Goal: Task Accomplishment & Management: Use online tool/utility

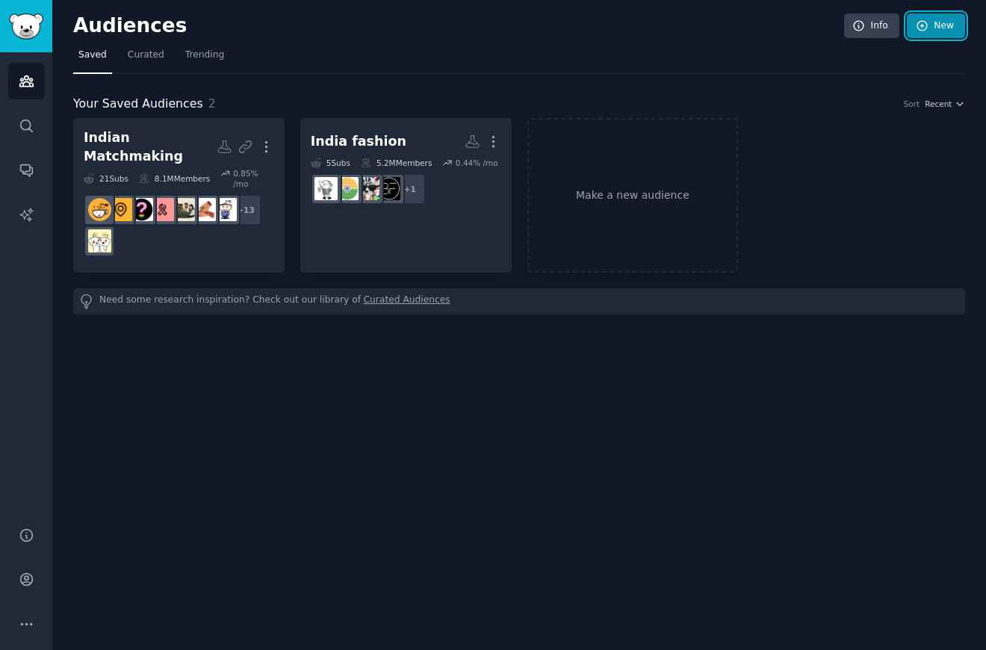
click at [955, 31] on link "New" at bounding box center [936, 25] width 58 height 25
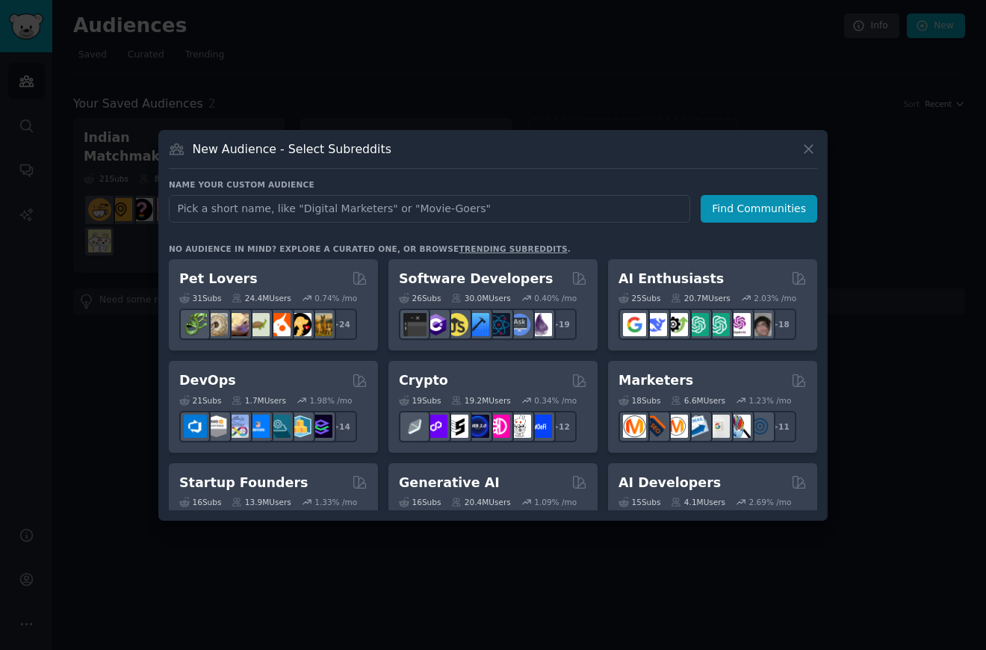
click at [817, 150] on div "New Audience - Select Subreddits Name your custom audience Audience Name Find C…" at bounding box center [492, 325] width 669 height 391
click at [418, 99] on div at bounding box center [493, 325] width 986 height 650
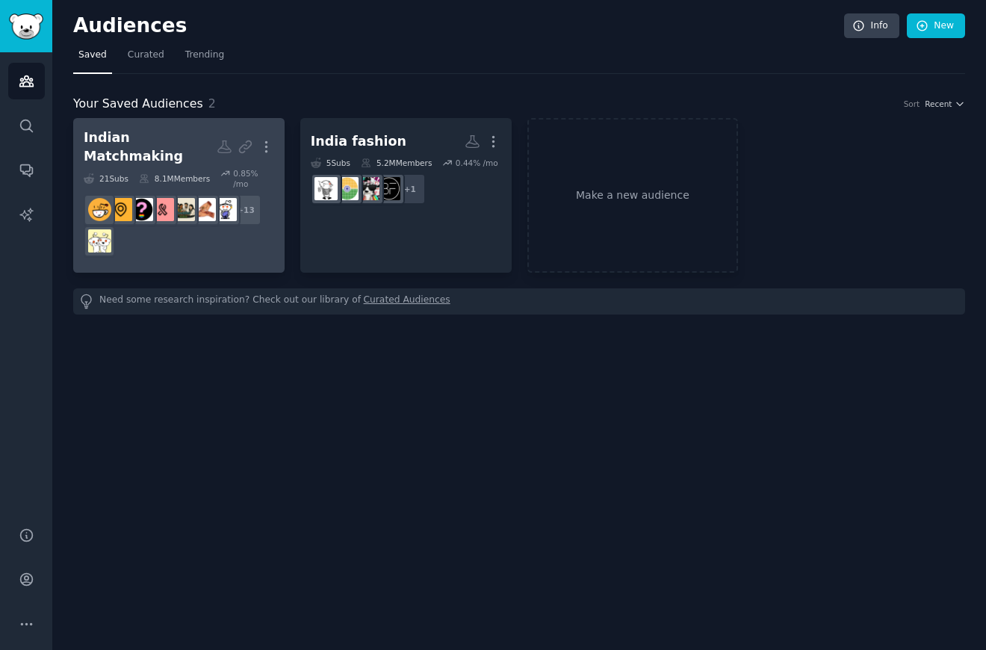
click at [171, 151] on h2 "Indian Matchmaking Custom Audience More" at bounding box center [179, 146] width 190 height 37
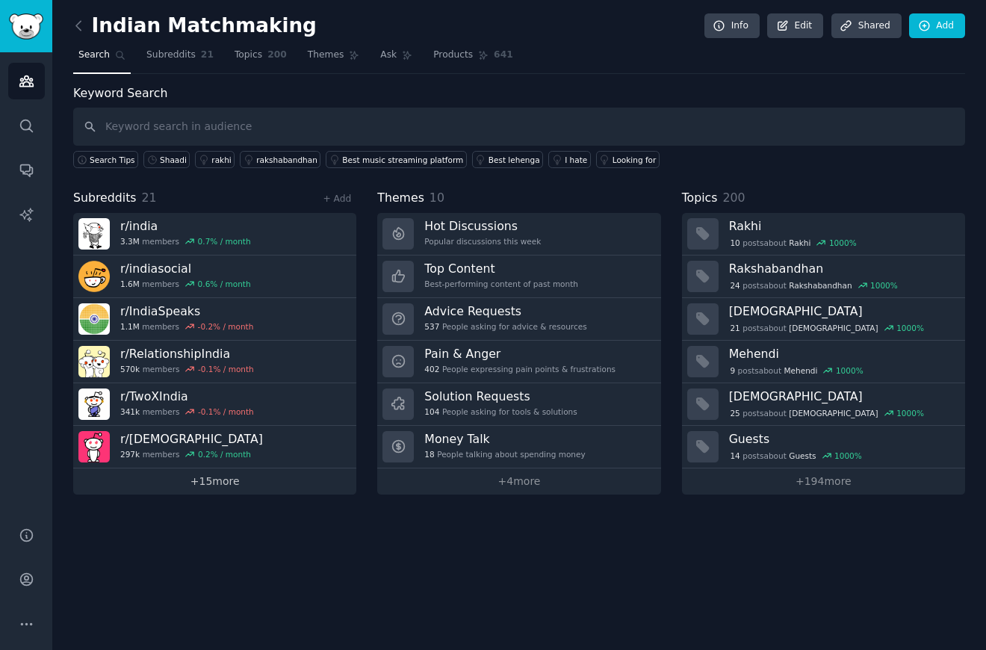
click at [209, 488] on link "+ 15 more" at bounding box center [214, 481] width 283 height 26
click at [90, 28] on link at bounding box center [82, 26] width 19 height 24
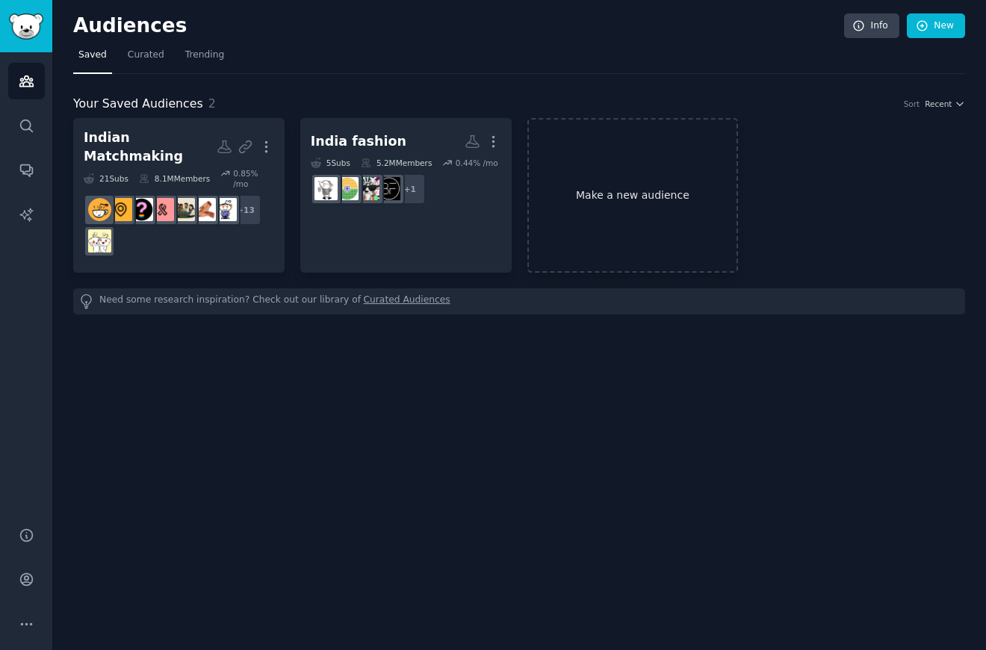
click at [580, 199] on link "Make a new audience" at bounding box center [632, 195] width 211 height 155
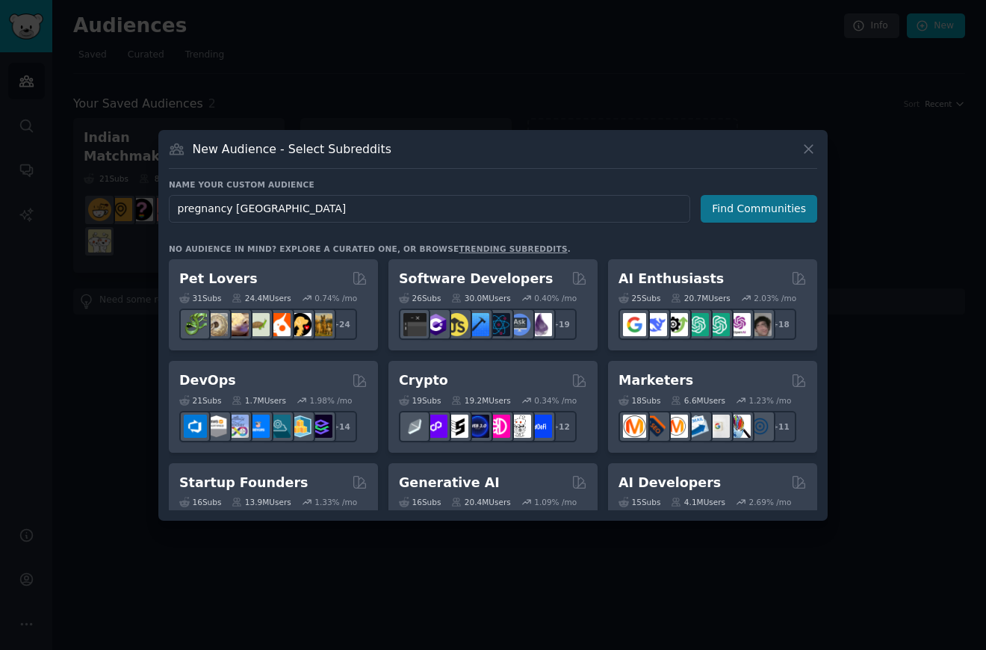
type input "pregnancy [GEOGRAPHIC_DATA]"
click at [789, 210] on button "Find Communities" at bounding box center [759, 209] width 117 height 28
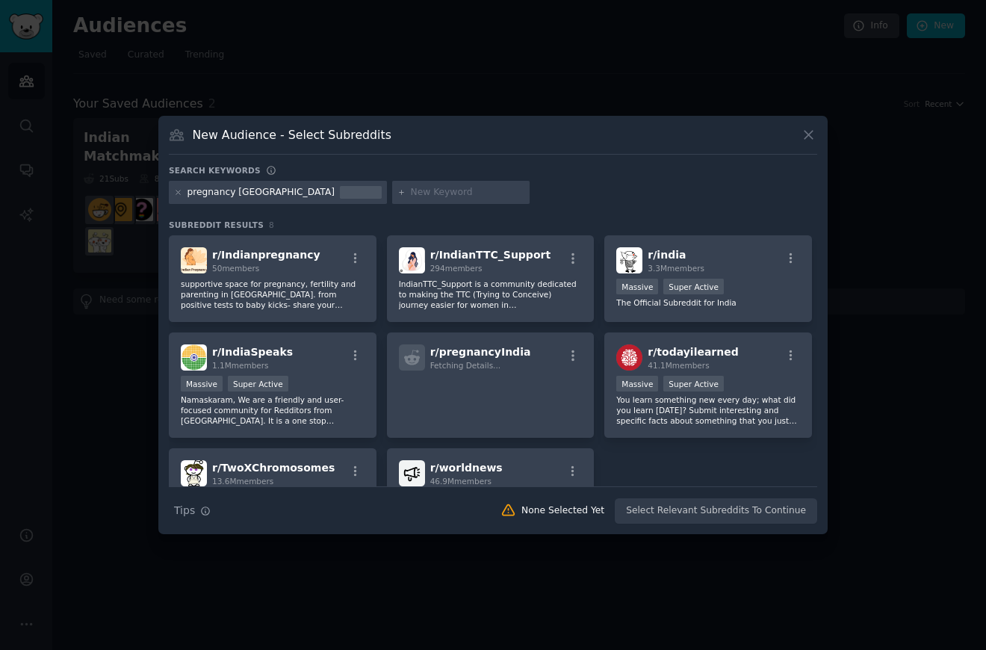
click at [411, 192] on input "text" at bounding box center [468, 192] width 114 height 13
type input "IVF India"
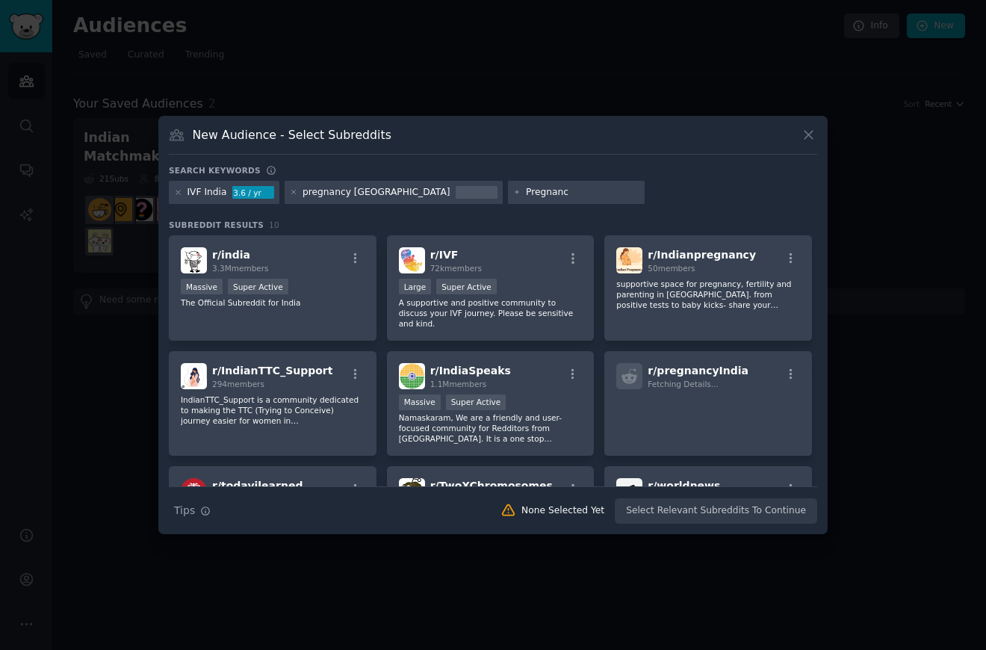
type input "Pregnancy"
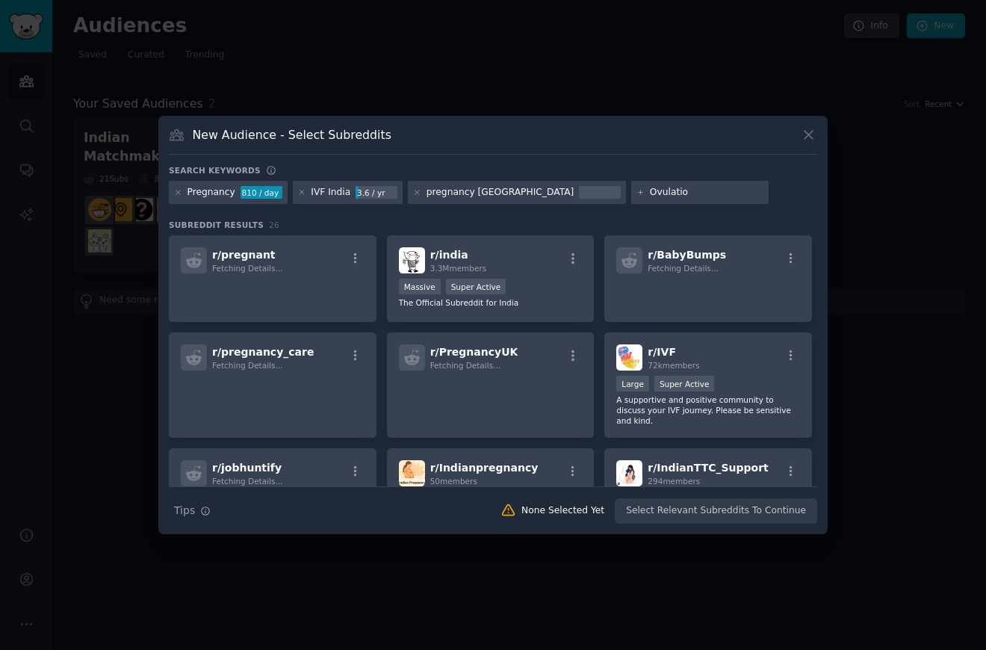
type input "[MEDICAL_DATA]"
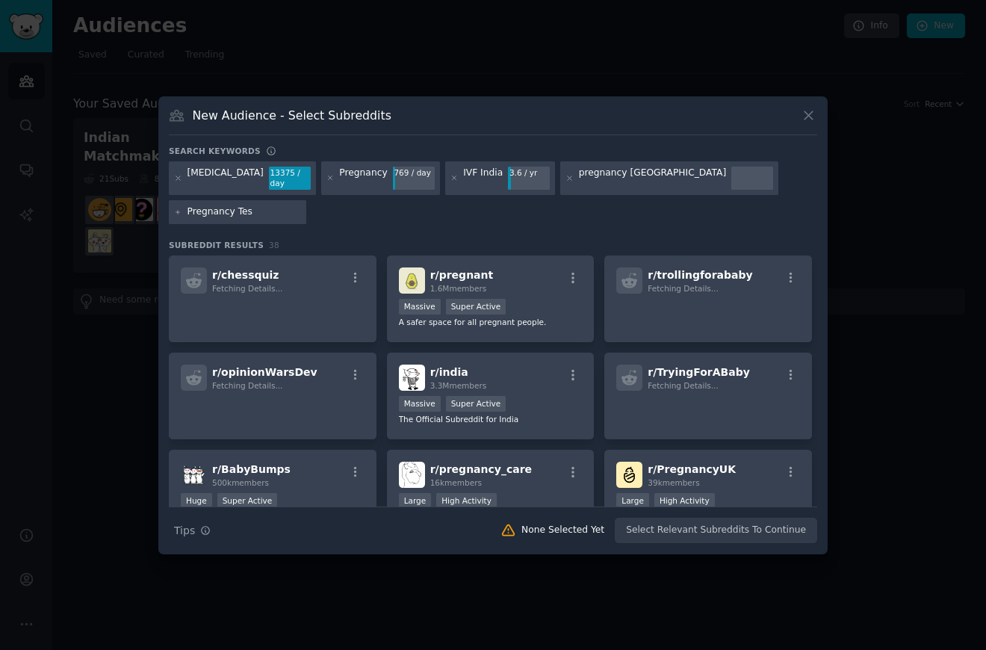
type input "Pregnancy Test"
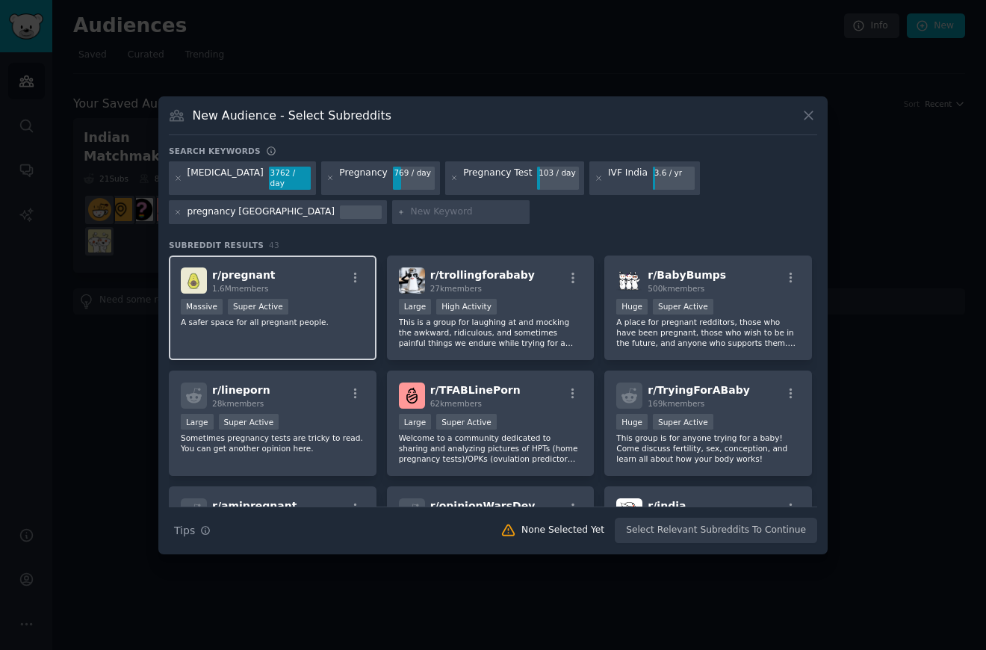
click at [318, 304] on div "Massive Super Active" at bounding box center [273, 308] width 184 height 19
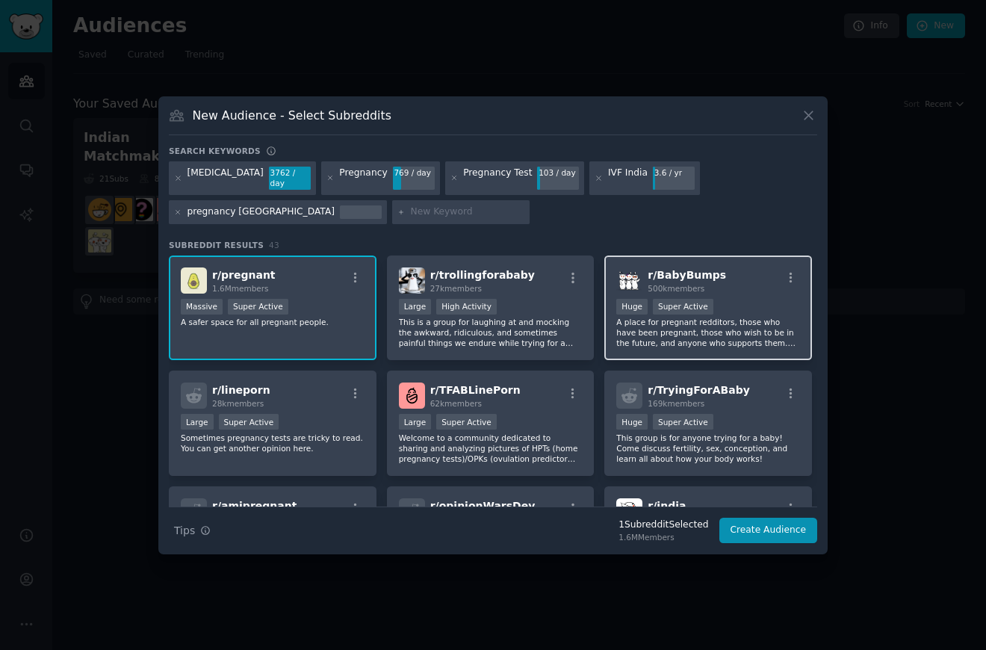
click at [649, 329] on p "A place for pregnant redditors, those who have been pregnant, those who wish to…" at bounding box center [708, 332] width 184 height 31
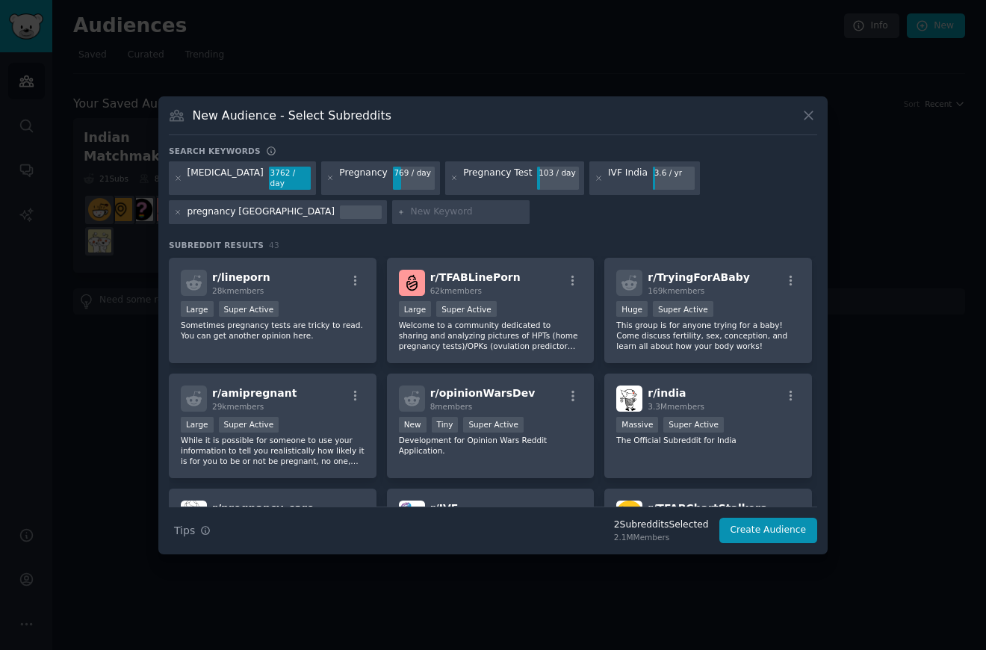
scroll to position [117, 0]
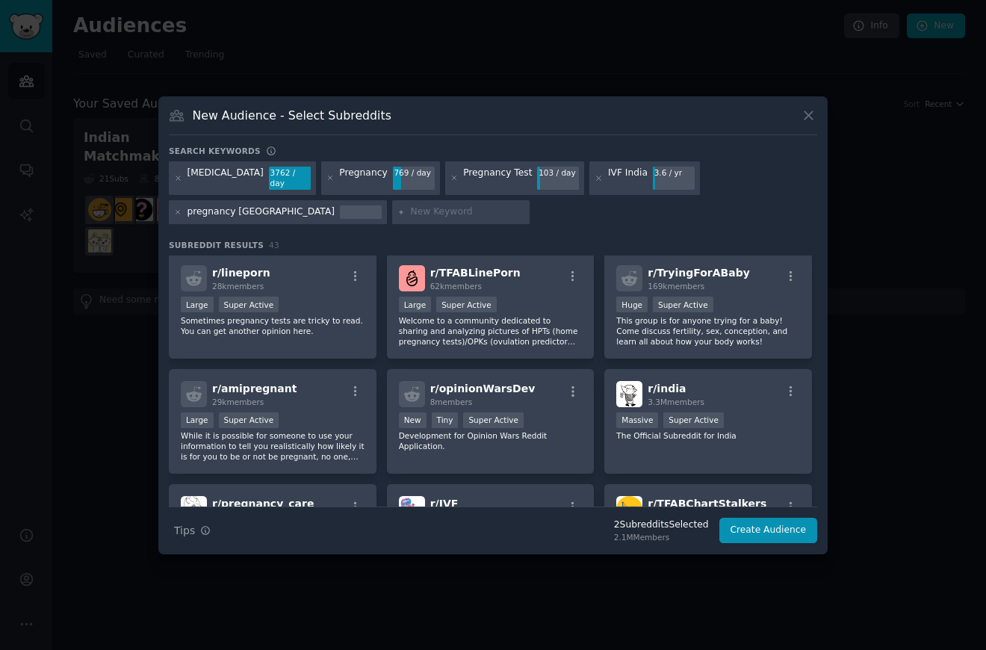
click at [649, 329] on p "This group is for anyone trying for a baby! Come discuss fertility, sex, concep…" at bounding box center [708, 330] width 184 height 31
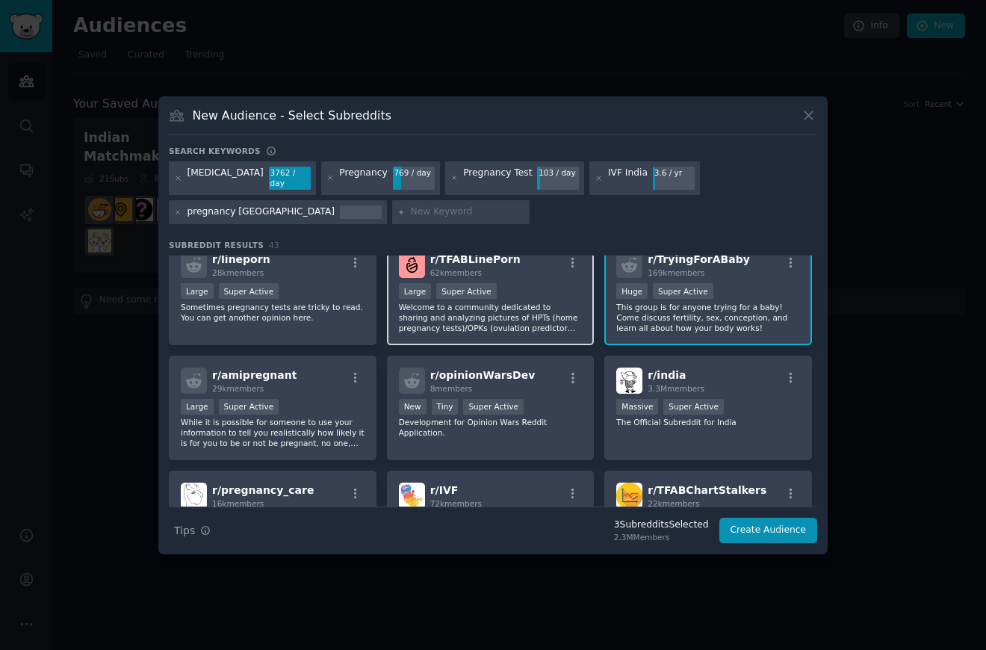
scroll to position [100, 0]
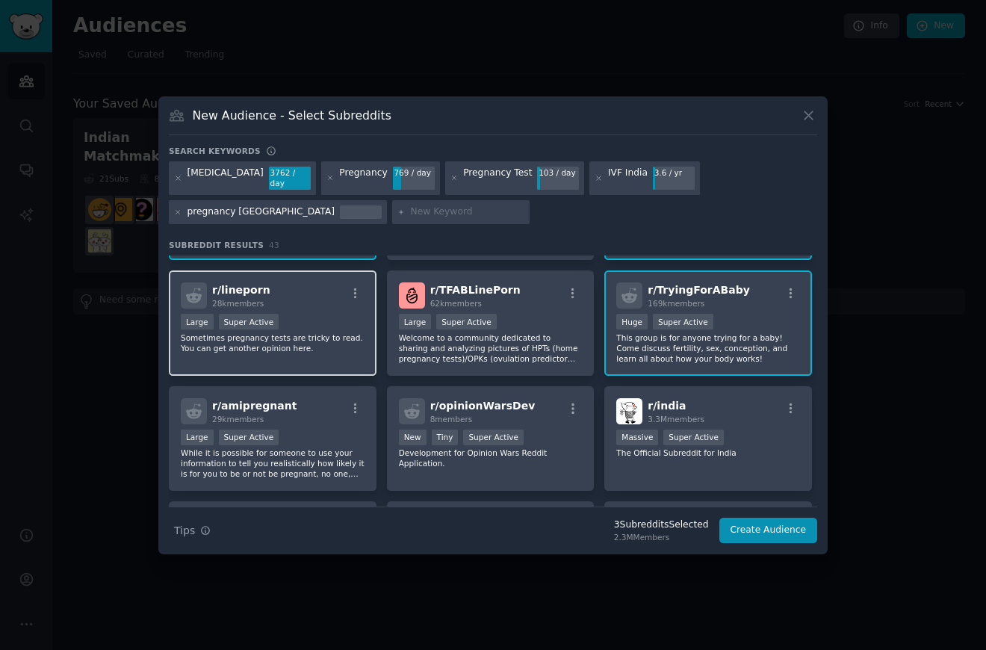
click at [252, 359] on div "r/ lineporn 28k members Large Super Active Sometimes pregnancy tests are tricky…" at bounding box center [273, 322] width 208 height 105
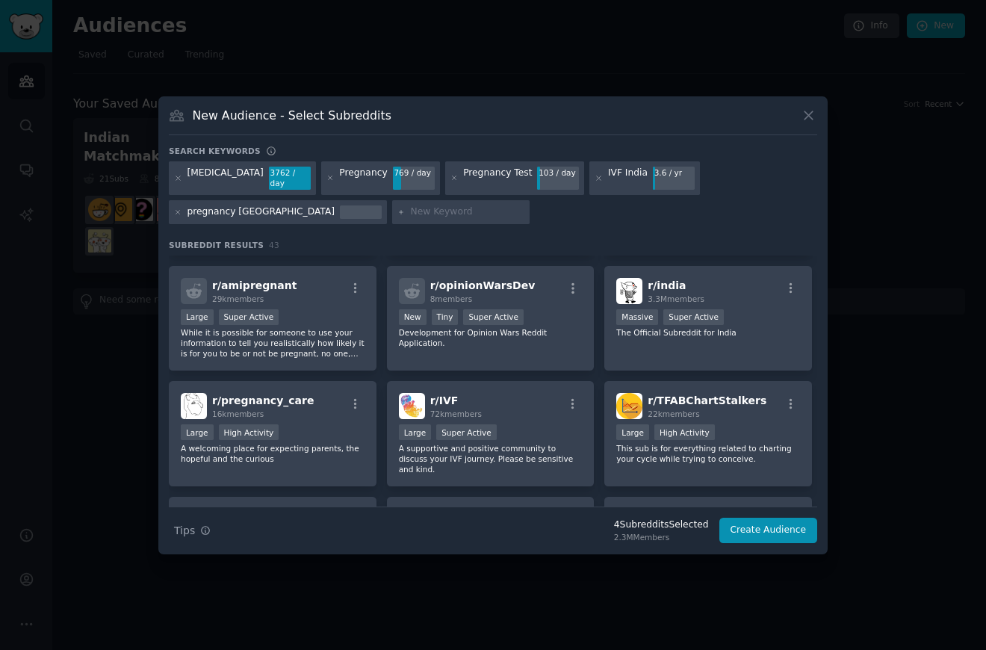
scroll to position [222, 0]
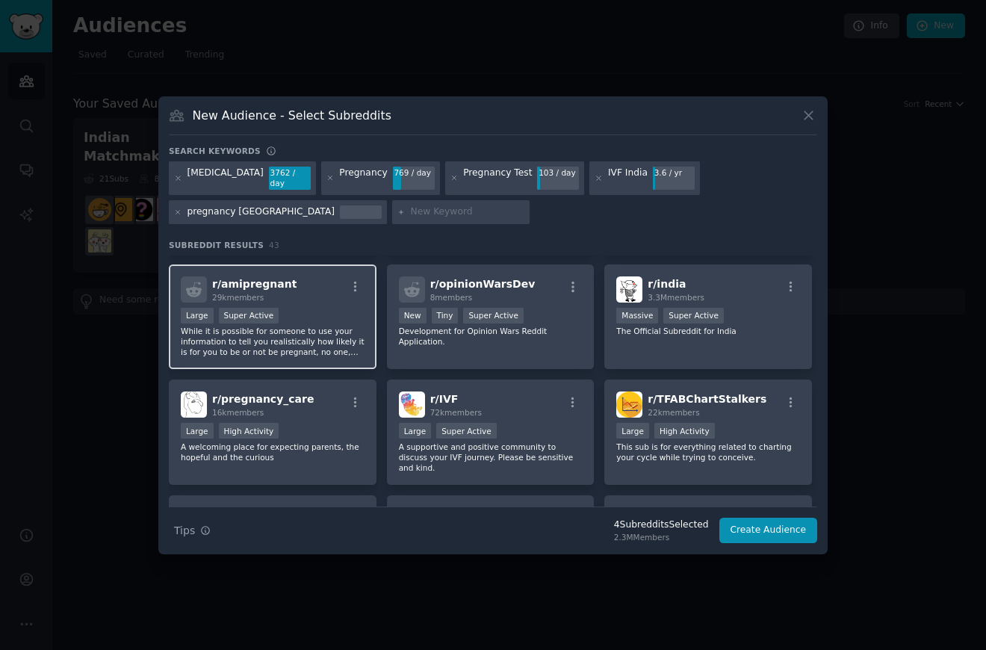
click at [359, 311] on div "Large Super Active" at bounding box center [273, 317] width 184 height 19
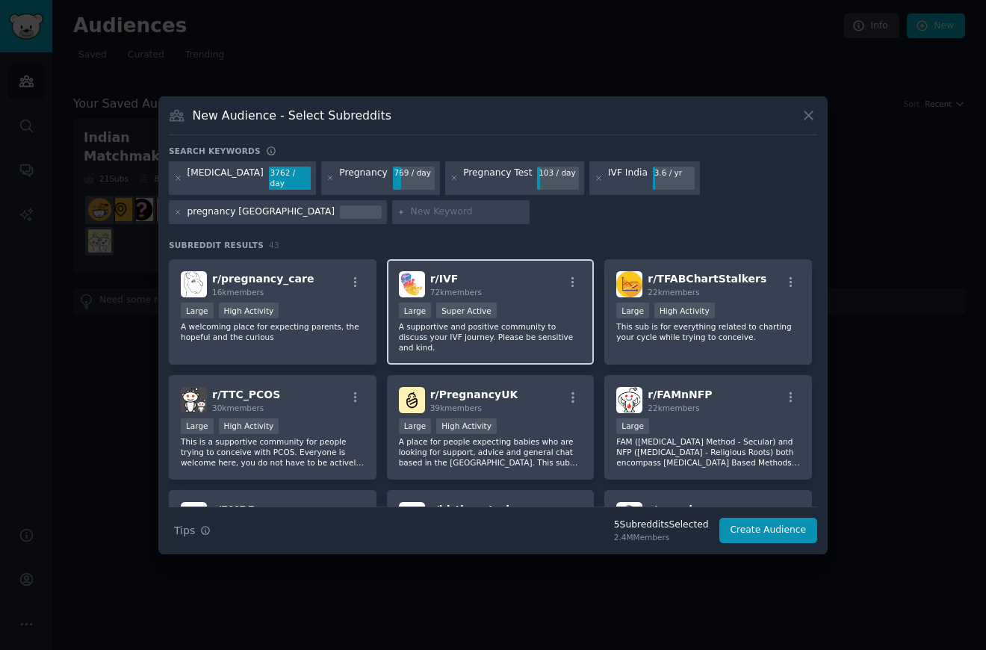
scroll to position [344, 0]
click at [571, 327] on p "A supportive and positive community to discuss your IVF journey. Please be sens…" at bounding box center [491, 335] width 184 height 31
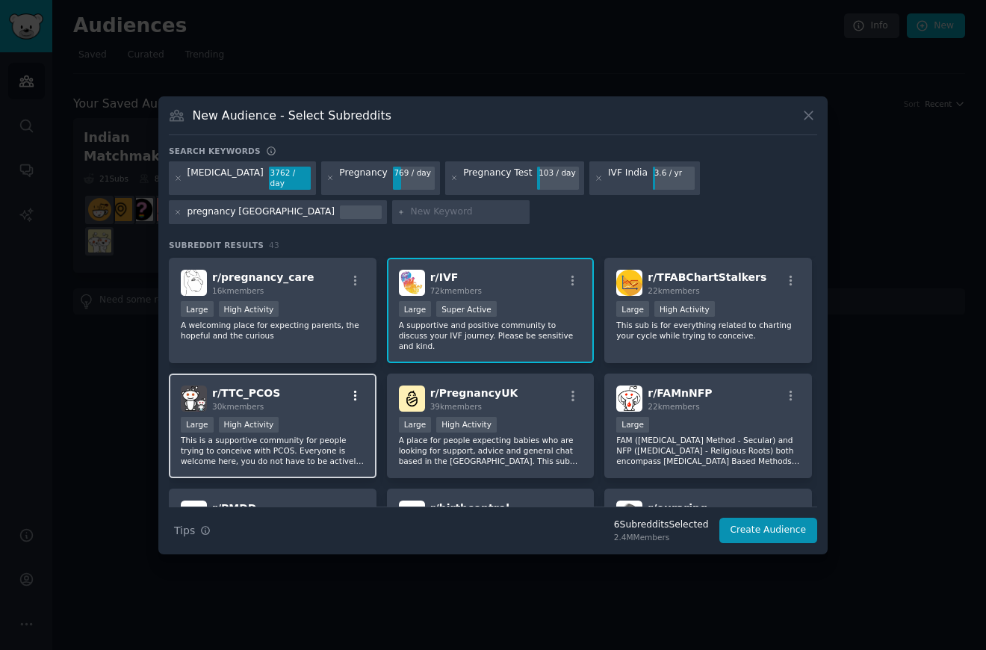
scroll to position [360, 0]
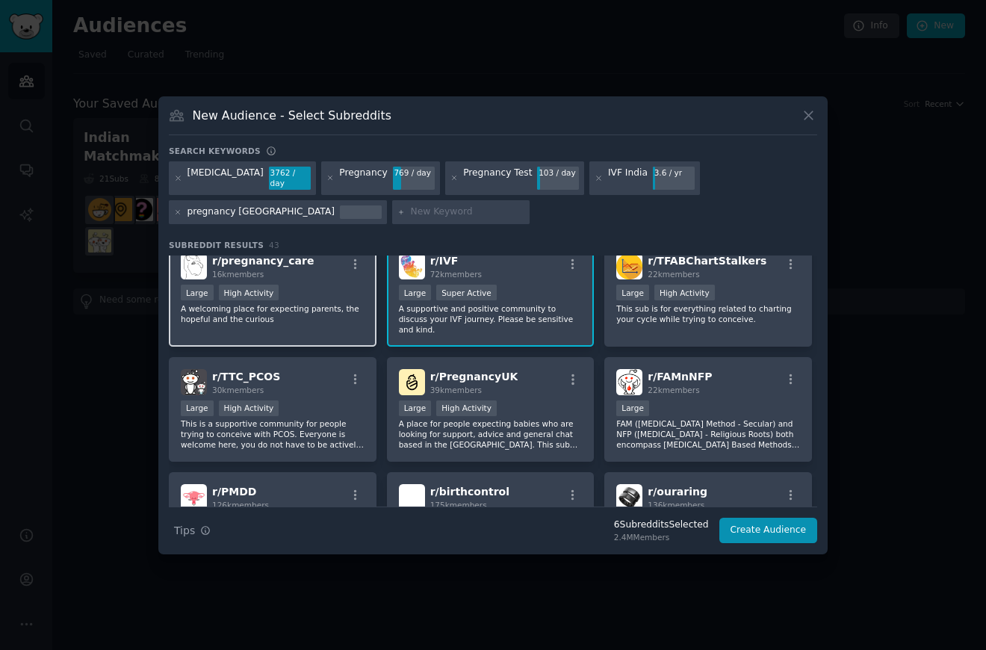
click at [330, 305] on p "A welcoming place for expecting parents, the hopeful and the curious" at bounding box center [273, 313] width 184 height 21
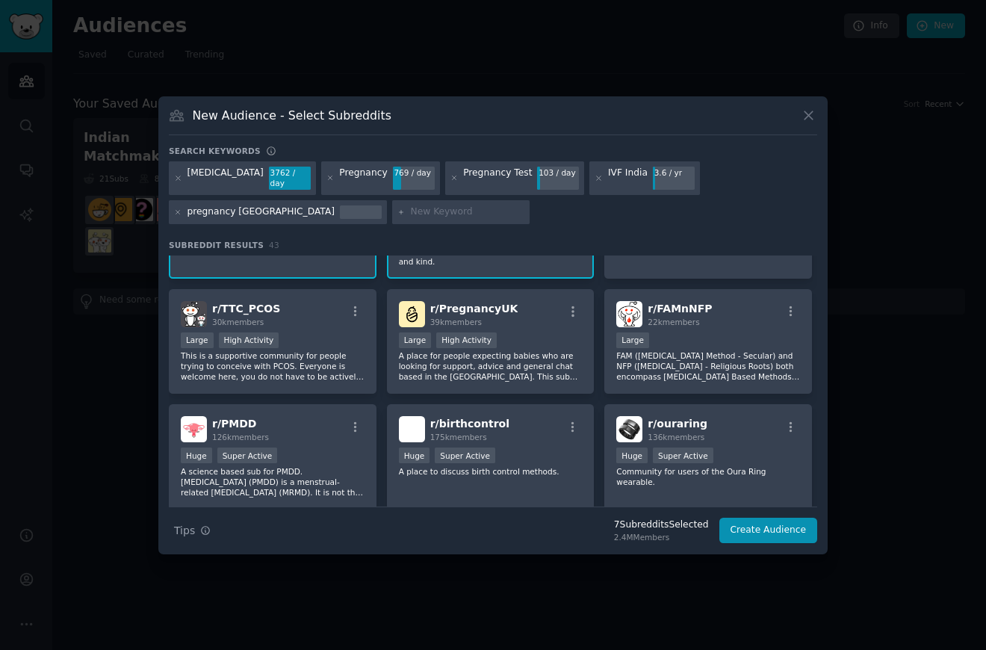
scroll to position [429, 0]
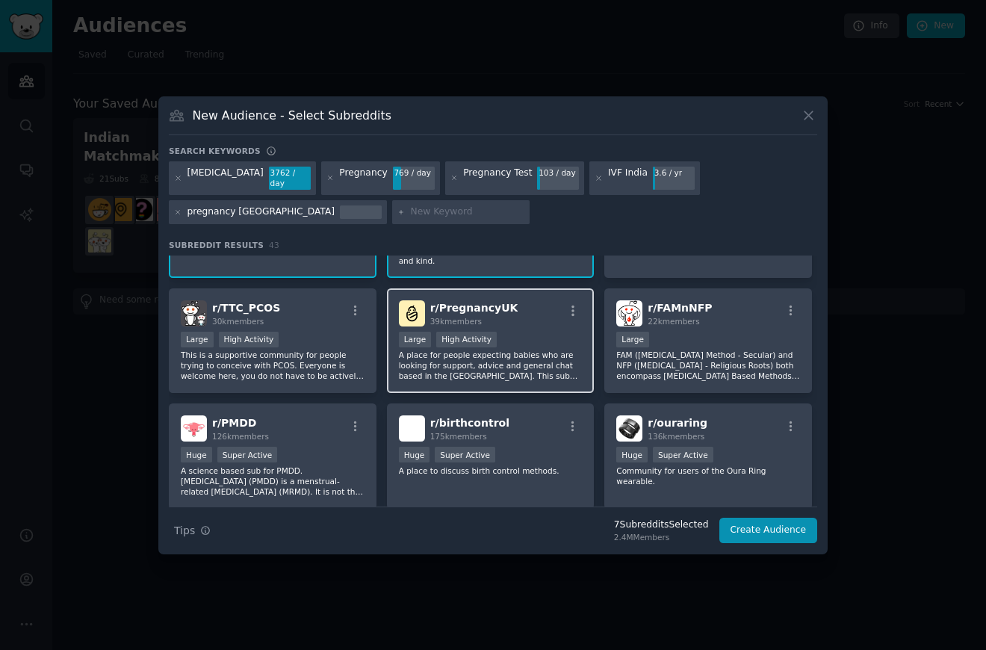
click at [543, 360] on p "A place for people expecting babies who are looking for support, advice and gen…" at bounding box center [491, 365] width 184 height 31
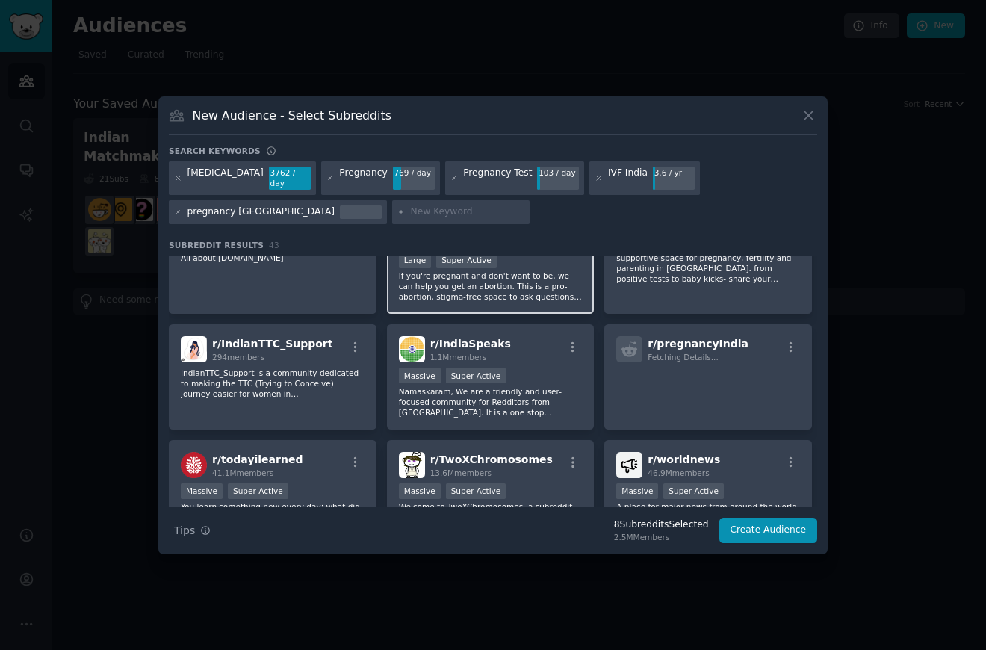
scroll to position [739, 0]
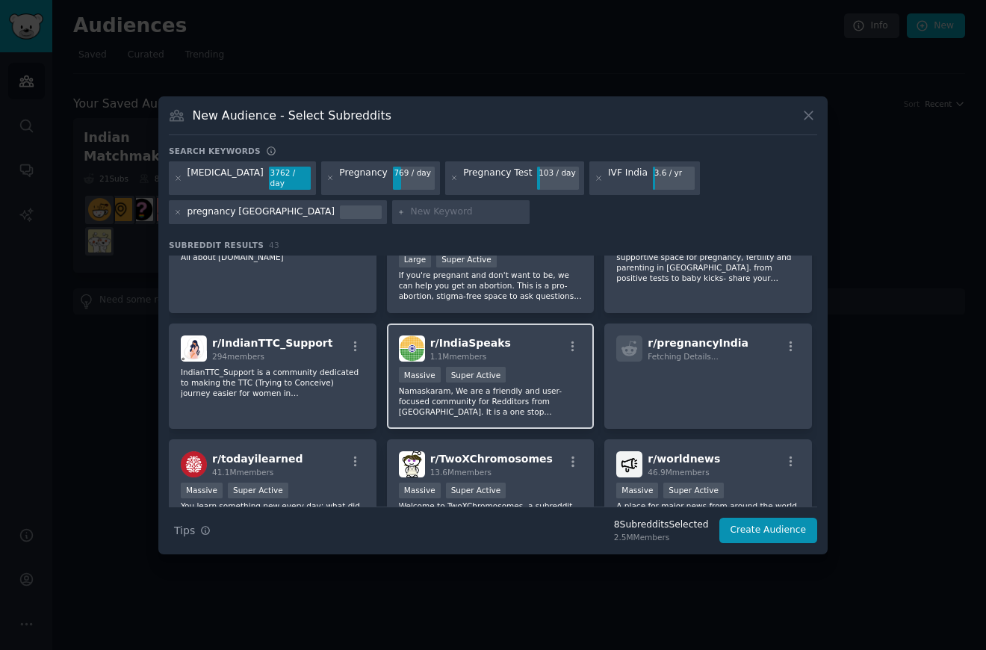
click at [553, 385] on p "Namaskaram, We are a friendly and user-focused community for Redditors from [GE…" at bounding box center [491, 400] width 184 height 31
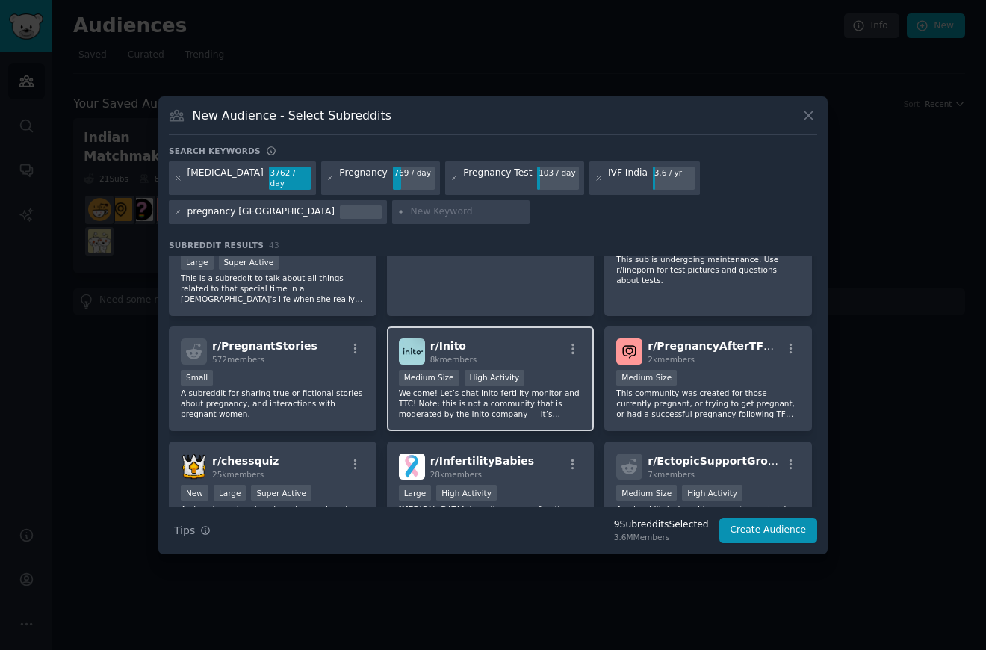
scroll to position [1318, 0]
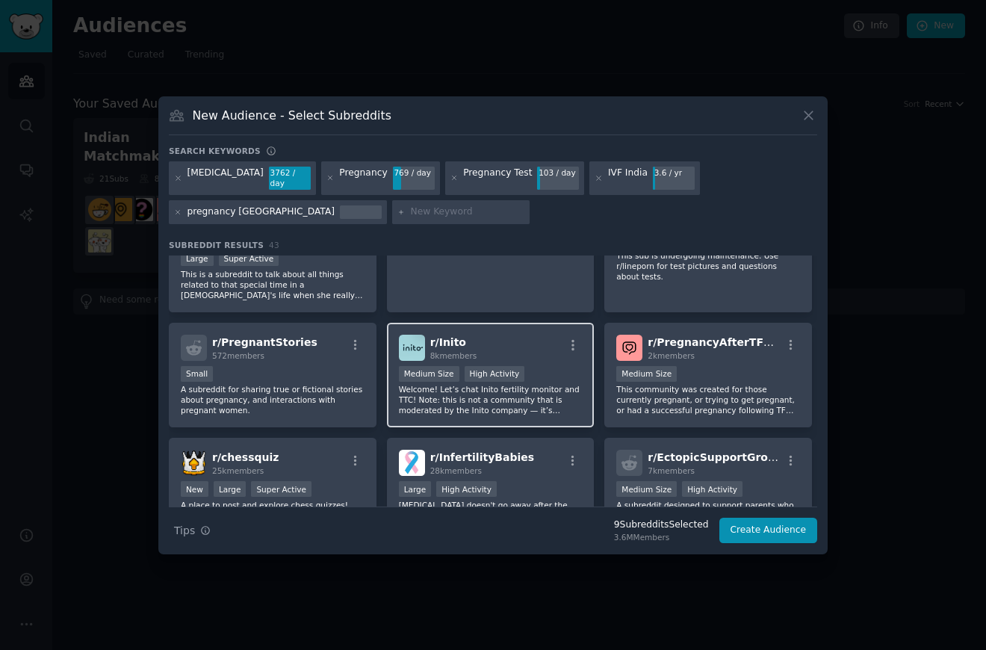
click at [481, 438] on div "r/ InfertilityBabies 28k members Large High Activity [MEDICAL_DATA] doesn't go …" at bounding box center [491, 490] width 208 height 105
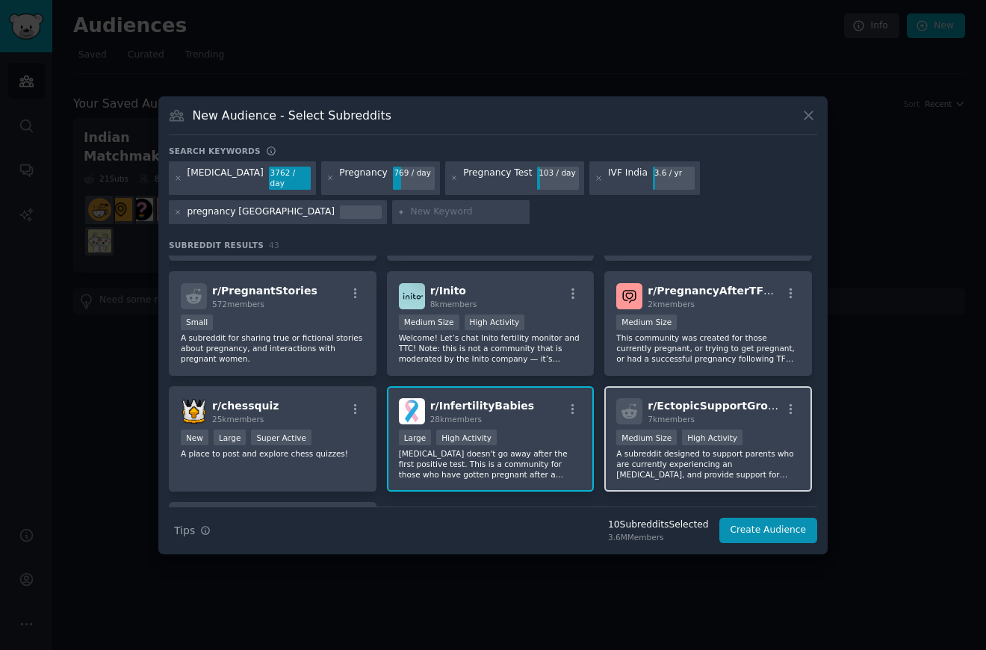
scroll to position [1365, 0]
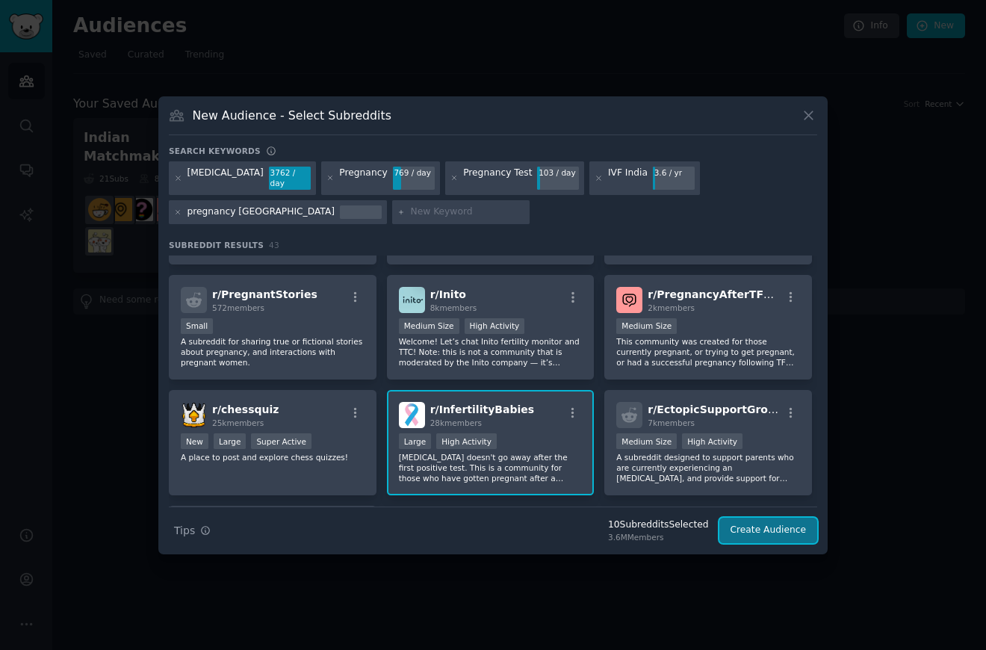
click at [789, 540] on button "Create Audience" at bounding box center [768, 530] width 99 height 25
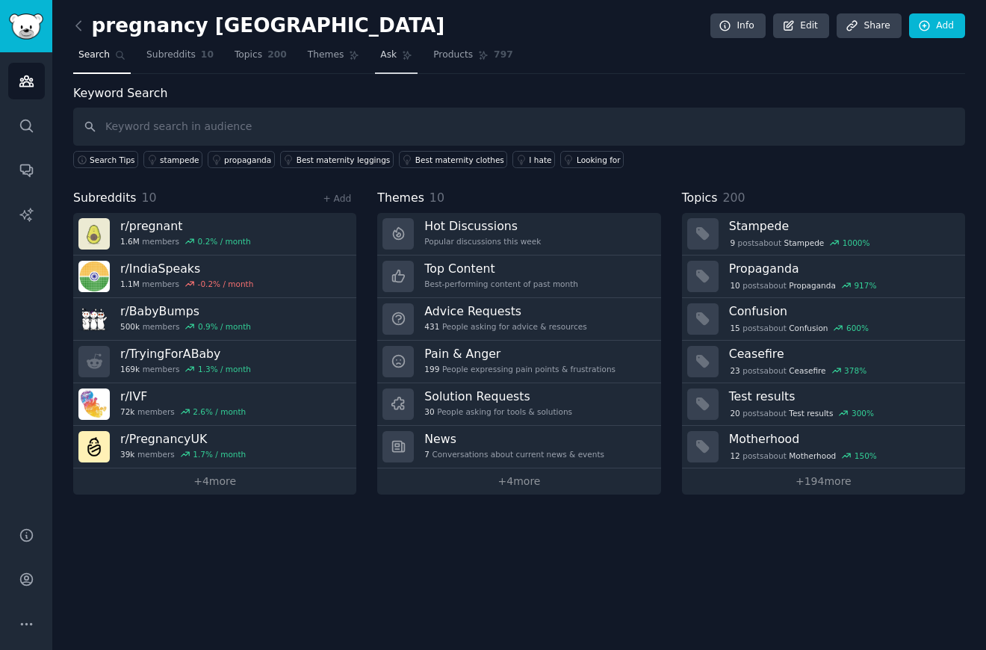
click at [380, 58] on span "Ask" at bounding box center [388, 55] width 16 height 13
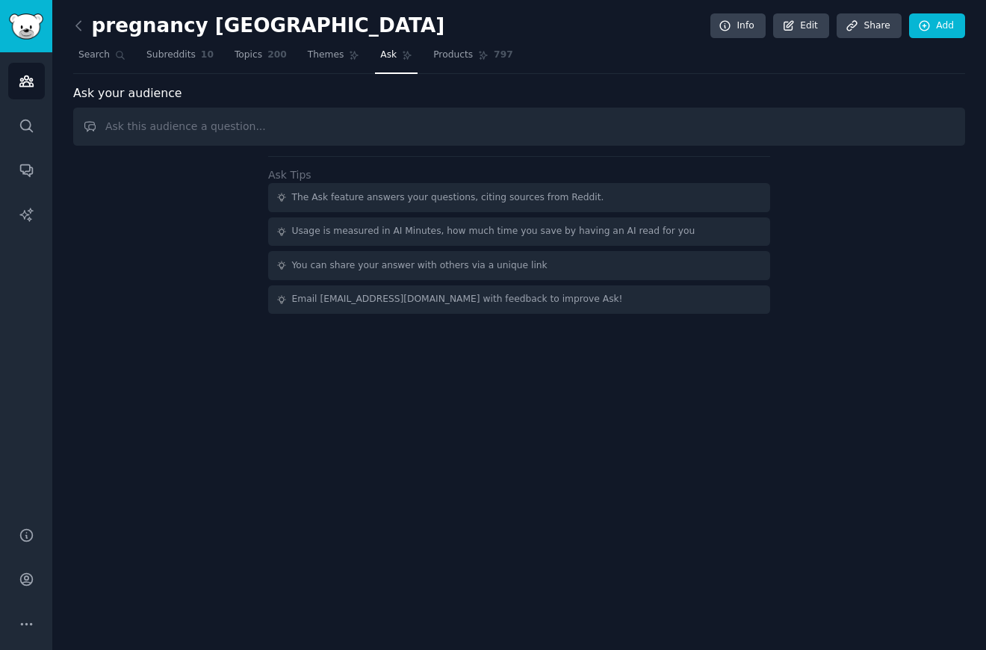
click at [290, 124] on input "text" at bounding box center [519, 127] width 892 height 38
click at [200, 46] on link "Subreddits 10" at bounding box center [180, 58] width 78 height 31
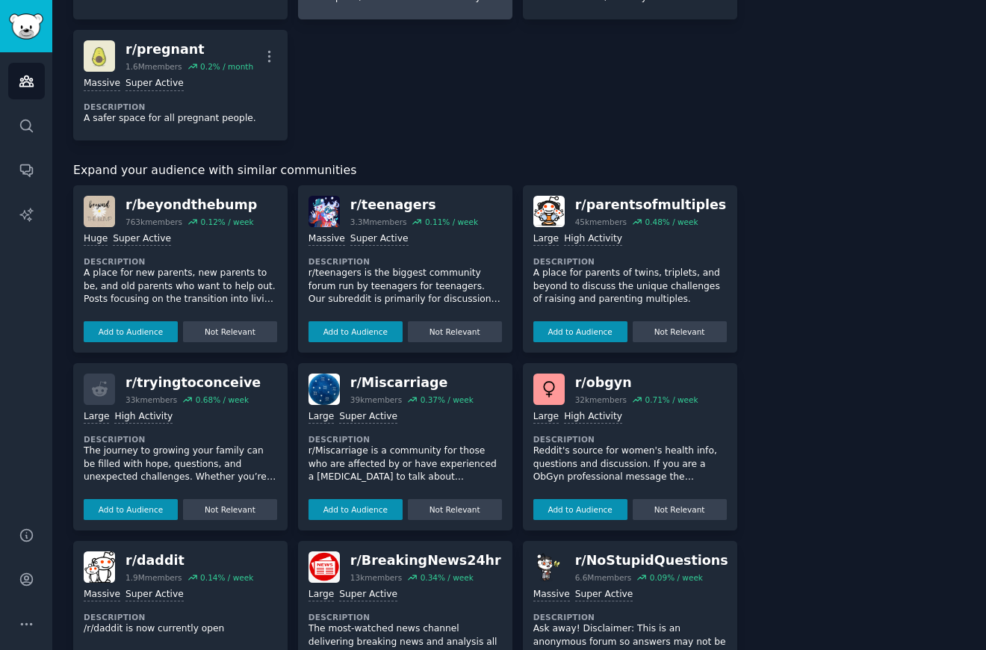
scroll to position [528, 0]
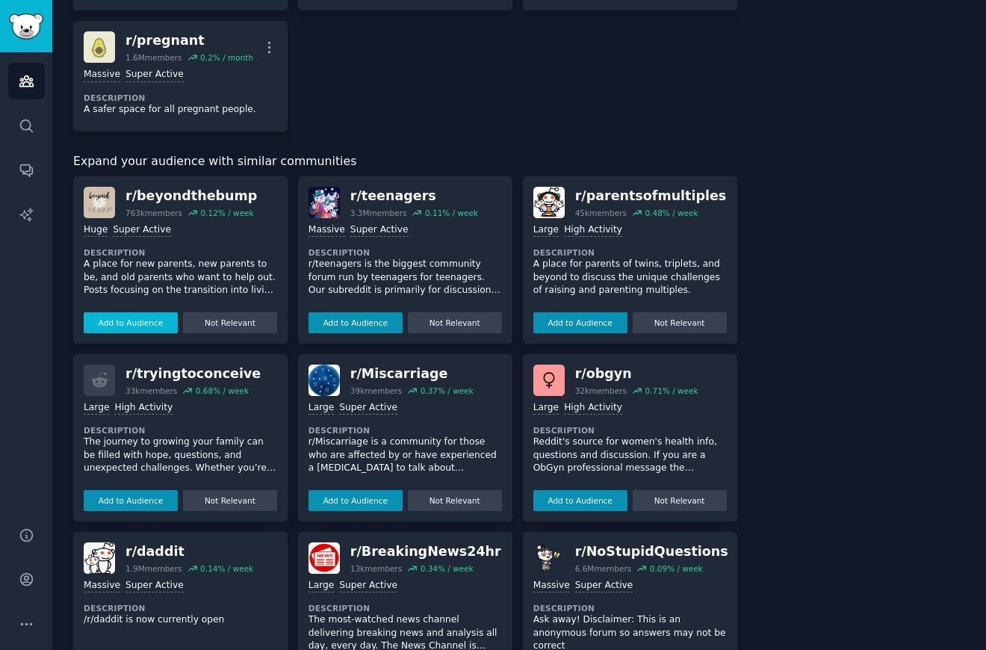
click at [127, 322] on button "Add to Audience" at bounding box center [131, 322] width 94 height 21
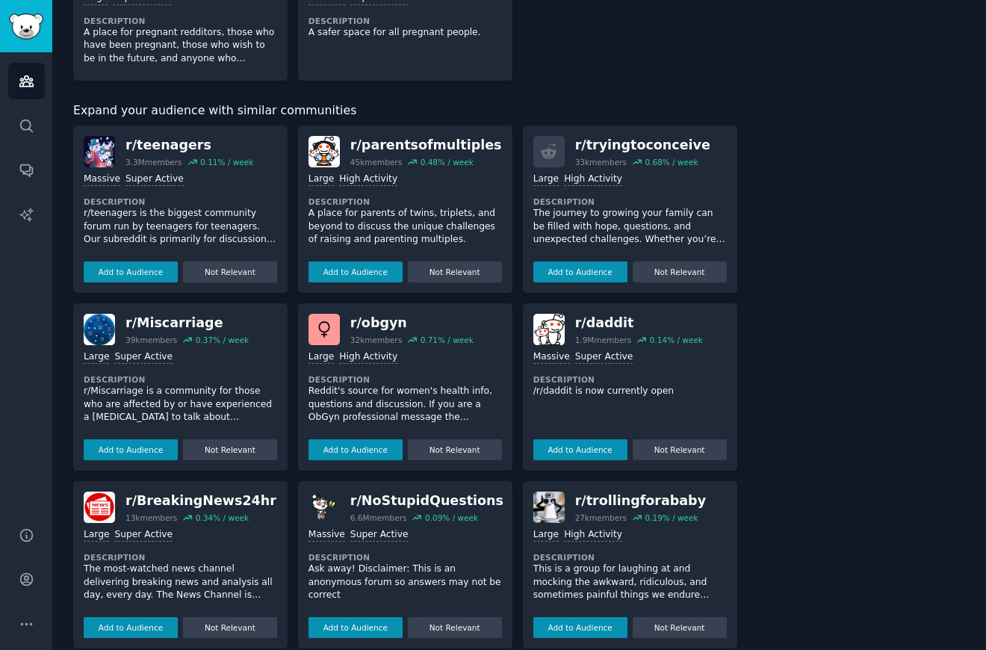
scroll to position [607, 0]
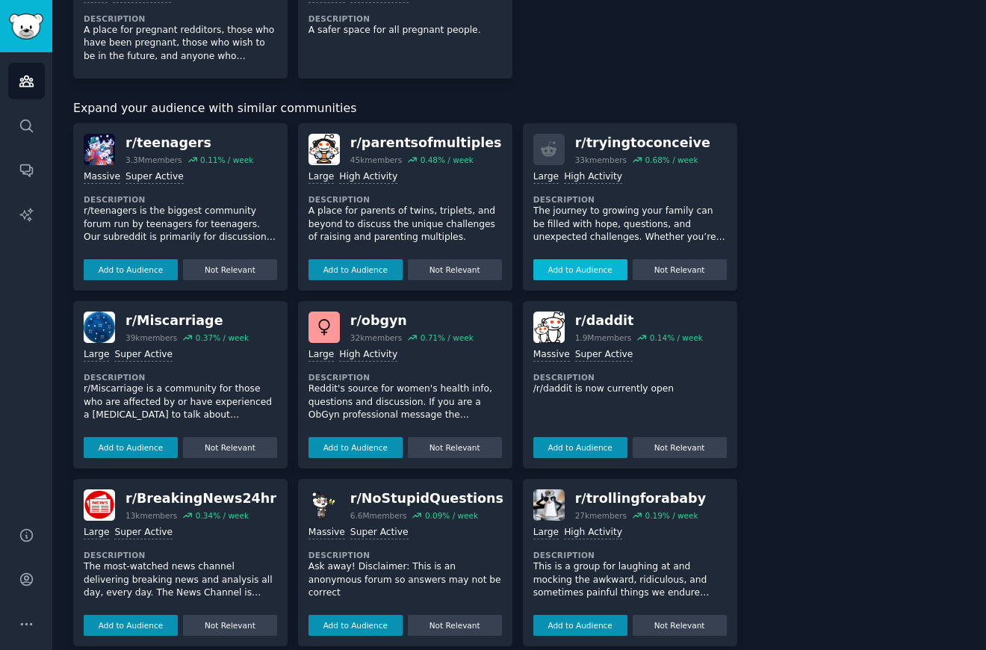
click at [583, 270] on button "Add to Audience" at bounding box center [580, 269] width 94 height 21
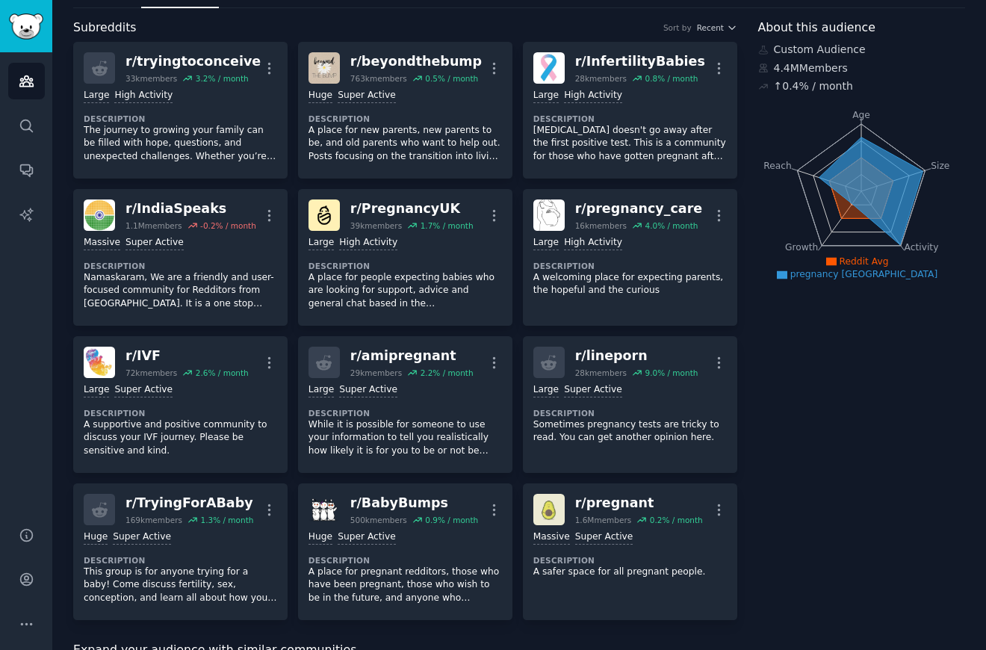
scroll to position [0, 0]
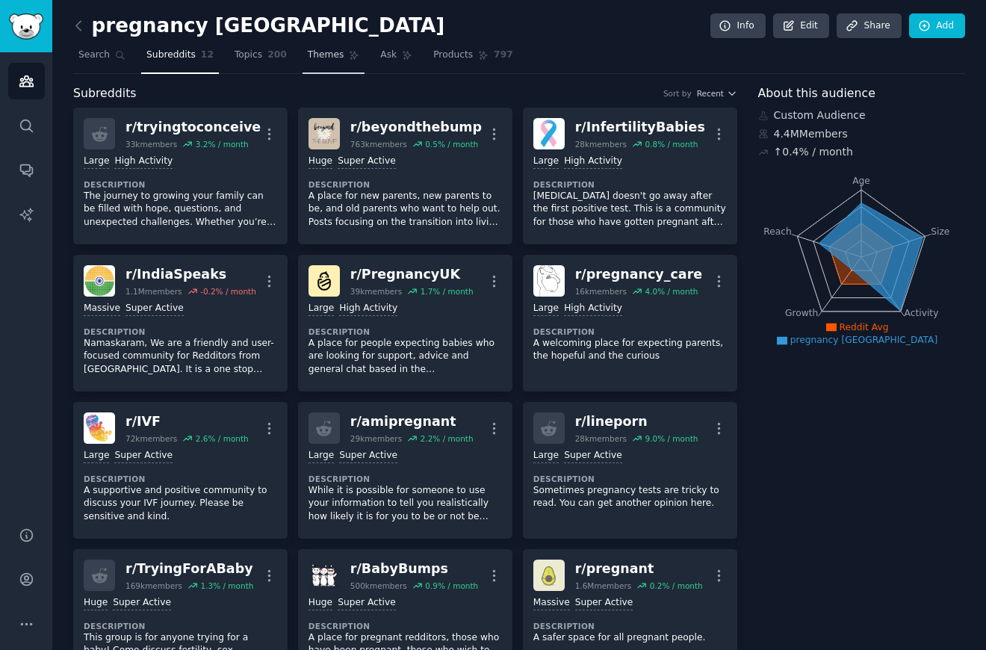
click at [324, 60] on span "Themes" at bounding box center [326, 55] width 37 height 13
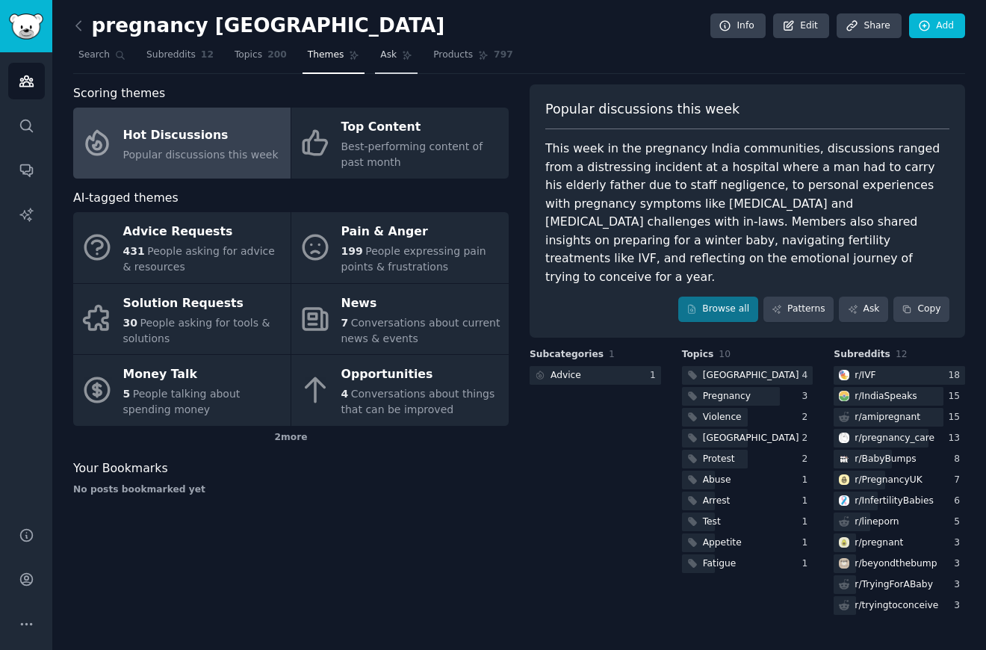
click at [380, 60] on span "Ask" at bounding box center [388, 55] width 16 height 13
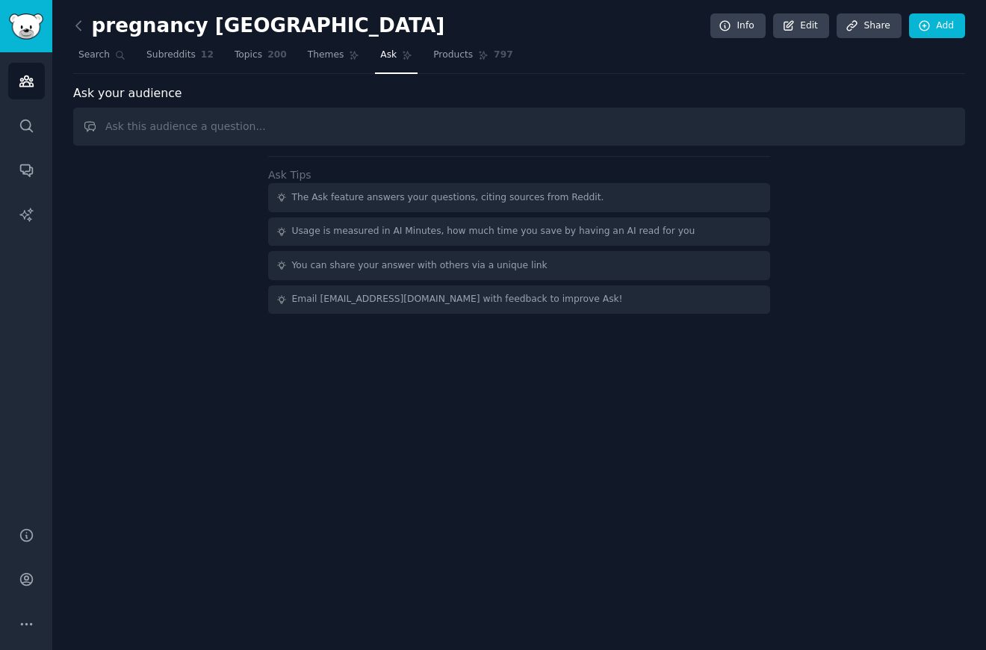
click at [255, 127] on input "text" at bounding box center [519, 127] width 892 height 38
click at [420, 125] on input "what are the common problems new moms face while trying to concieve and then po…" at bounding box center [519, 127] width 892 height 38
click at [434, 128] on input "what are the common problems new moms face while trying to concieve and then po…" at bounding box center [519, 127] width 892 height 38
click at [509, 125] on input "what are the common problems new moms face while trying to conceive and then po…" at bounding box center [519, 127] width 892 height 38
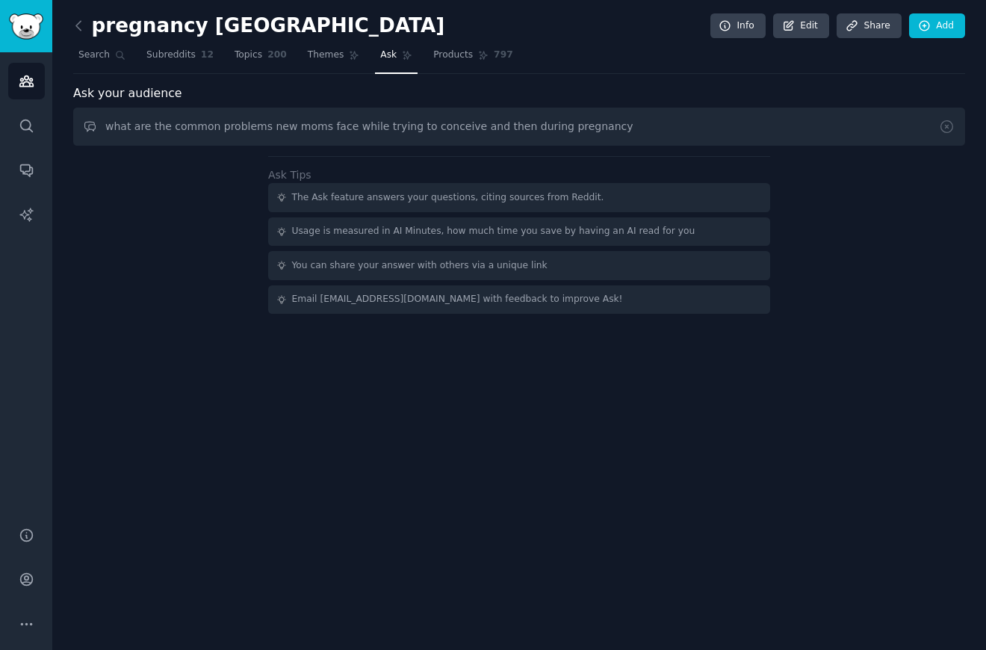
click at [603, 135] on input "what are the common problems new moms face while trying to conceive and then du…" at bounding box center [519, 127] width 892 height 38
type input "what are the common problems new moms face while trying to conceive and then du…"
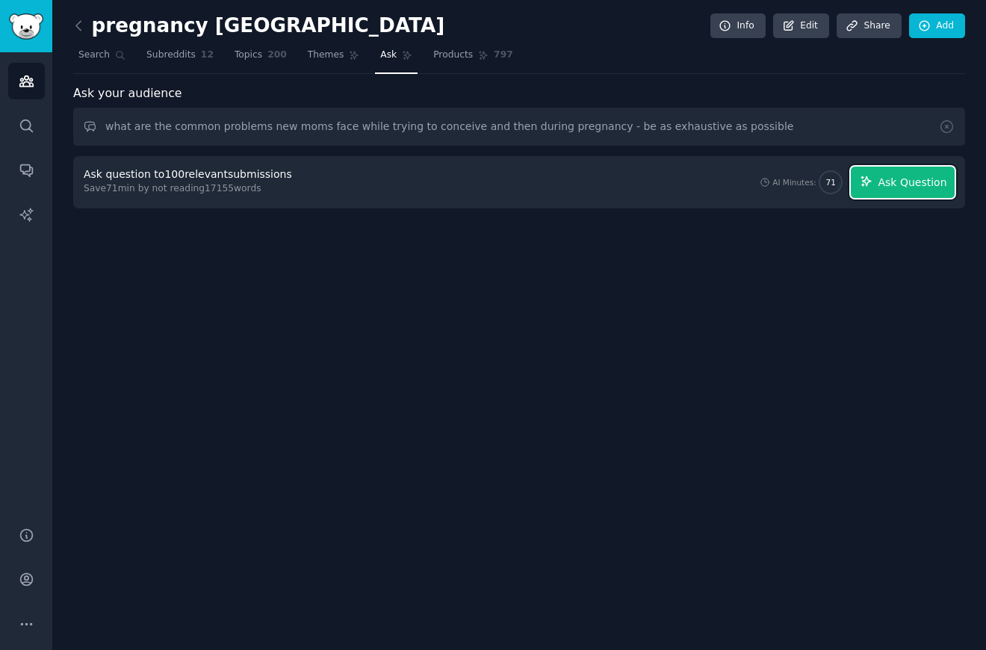
click at [884, 181] on span "Ask Question" at bounding box center [912, 183] width 69 height 16
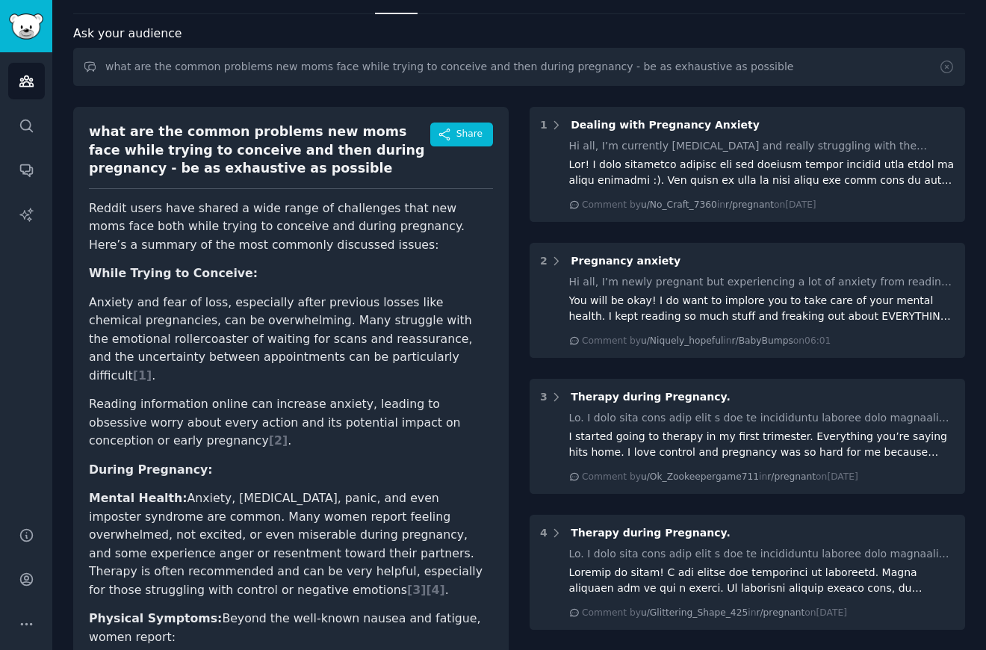
scroll to position [69, 0]
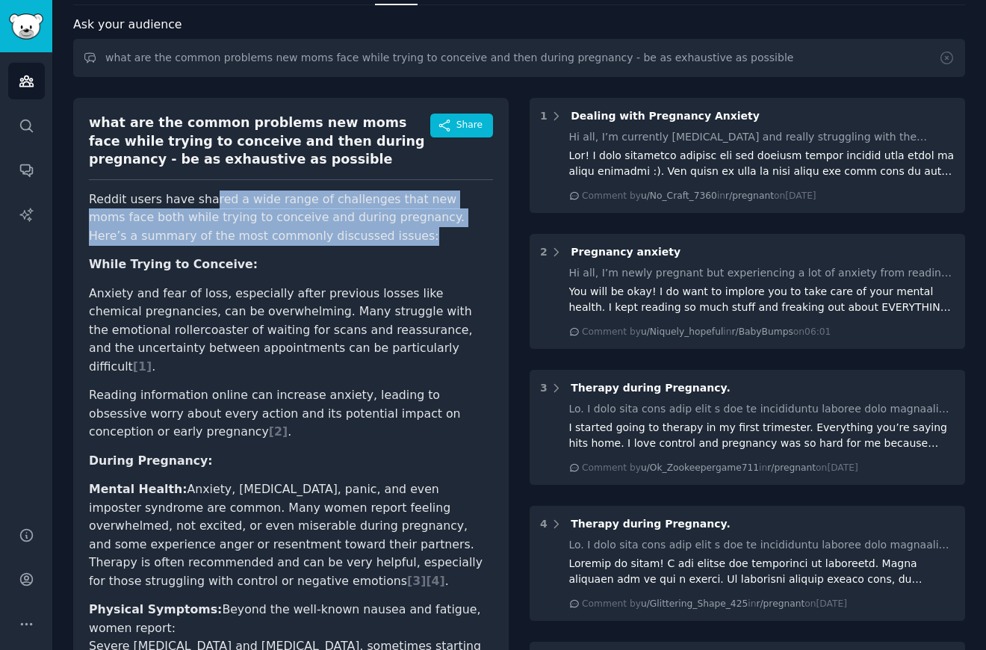
drag, startPoint x: 203, startPoint y: 200, endPoint x: 353, endPoint y: 242, distance: 155.1
click at [353, 242] on p "Reddit users have shared a wide range of challenges that new moms face both whi…" at bounding box center [291, 217] width 404 height 55
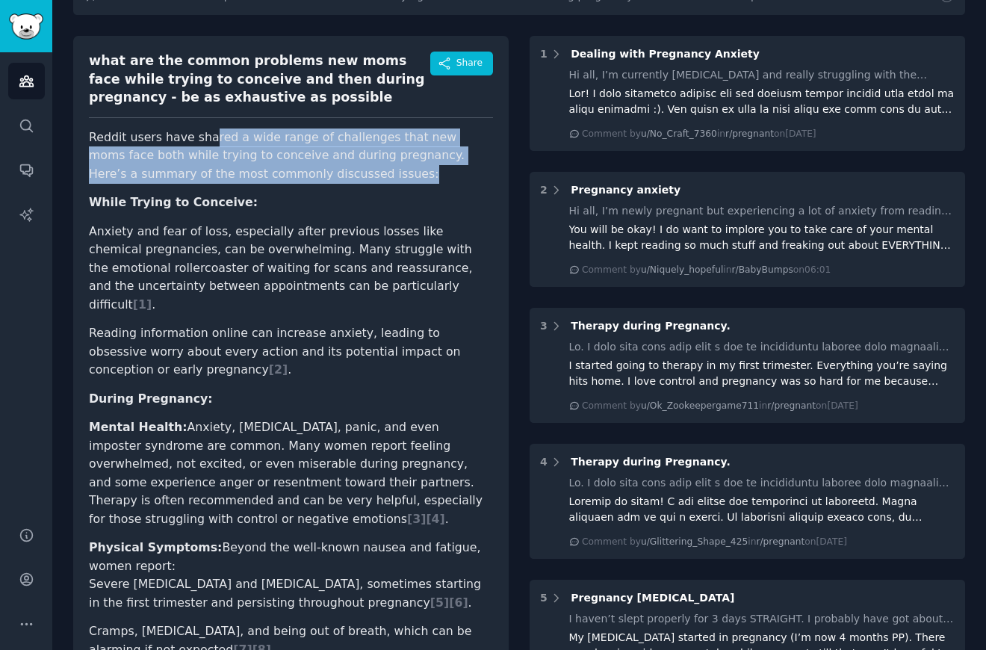
click at [353, 242] on li "Anxiety and fear of loss, especially after previous losses like chemical pregna…" at bounding box center [291, 269] width 404 height 92
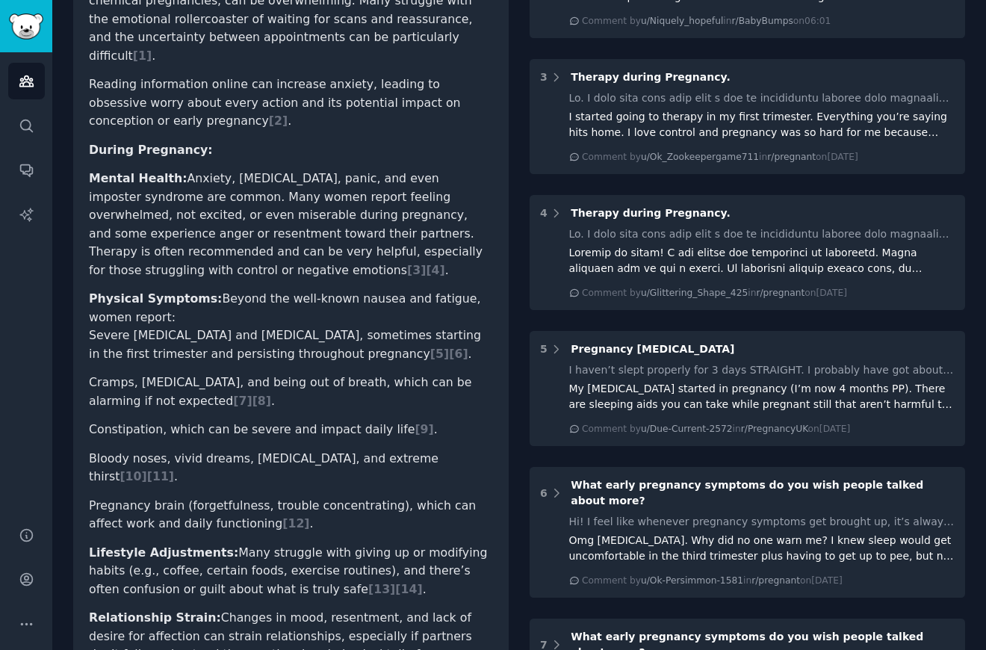
scroll to position [381, 0]
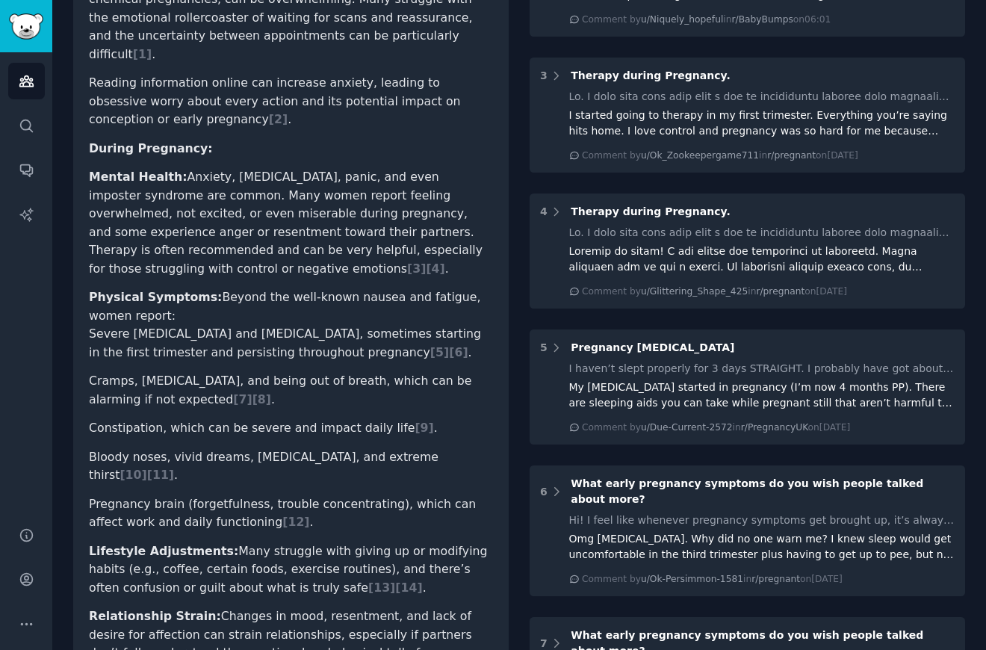
click at [204, 168] on li "Mental [MEDICAL_DATA], [MEDICAL_DATA], panic, and even imposter syndrome are co…" at bounding box center [291, 223] width 404 height 110
click at [220, 168] on li "Mental [MEDICAL_DATA], [MEDICAL_DATA], panic, and even imposter syndrome are co…" at bounding box center [291, 223] width 404 height 110
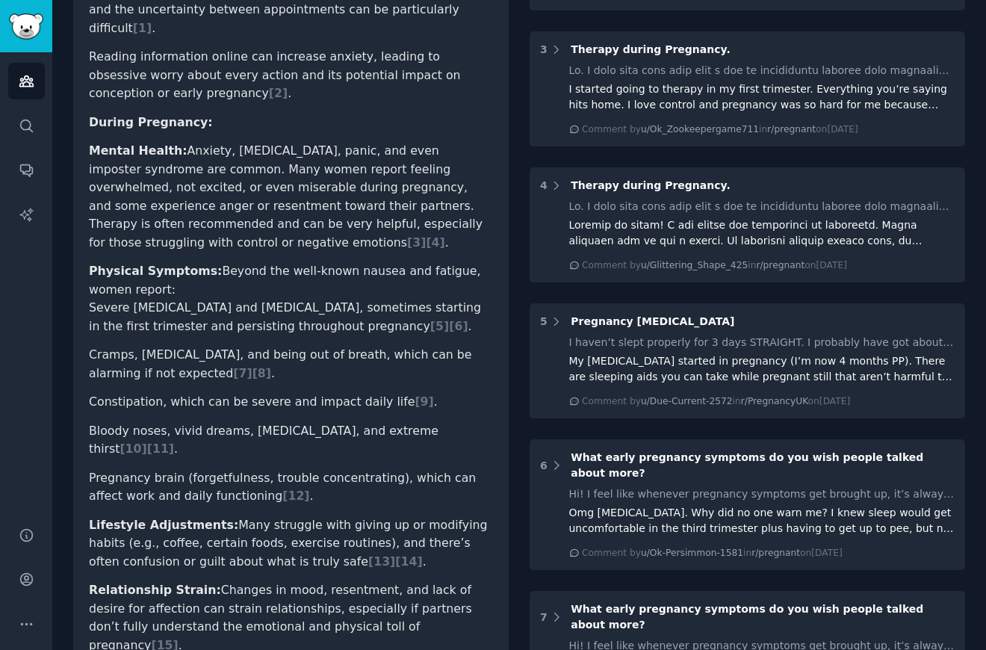
scroll to position [408, 0]
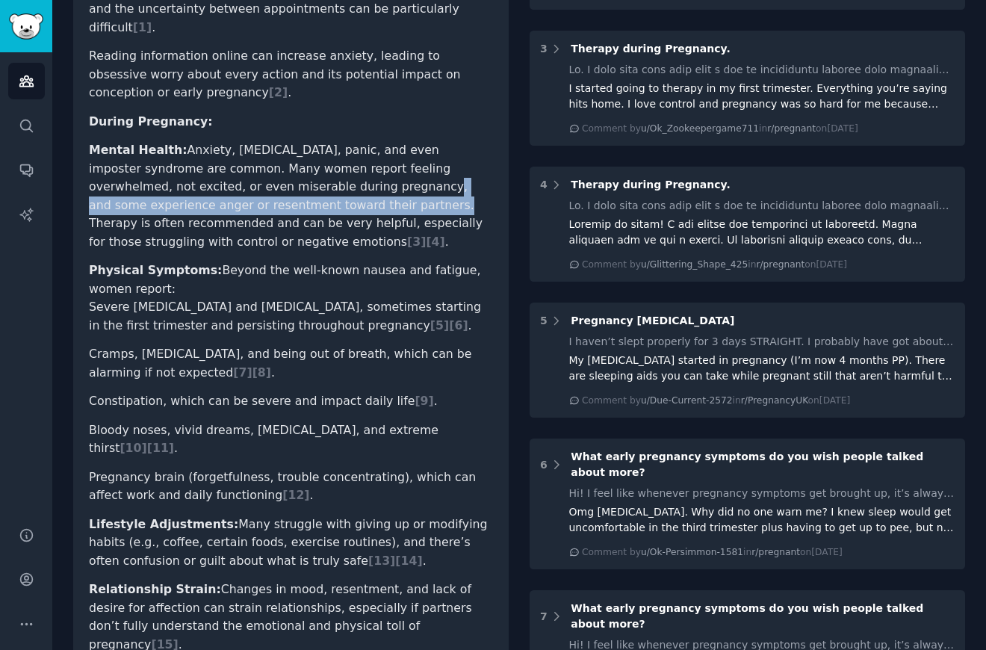
drag, startPoint x: 280, startPoint y: 169, endPoint x: 286, endPoint y: 190, distance: 22.5
click at [286, 190] on li "Mental [MEDICAL_DATA], [MEDICAL_DATA], panic, and even imposter syndrome are co…" at bounding box center [291, 196] width 404 height 110
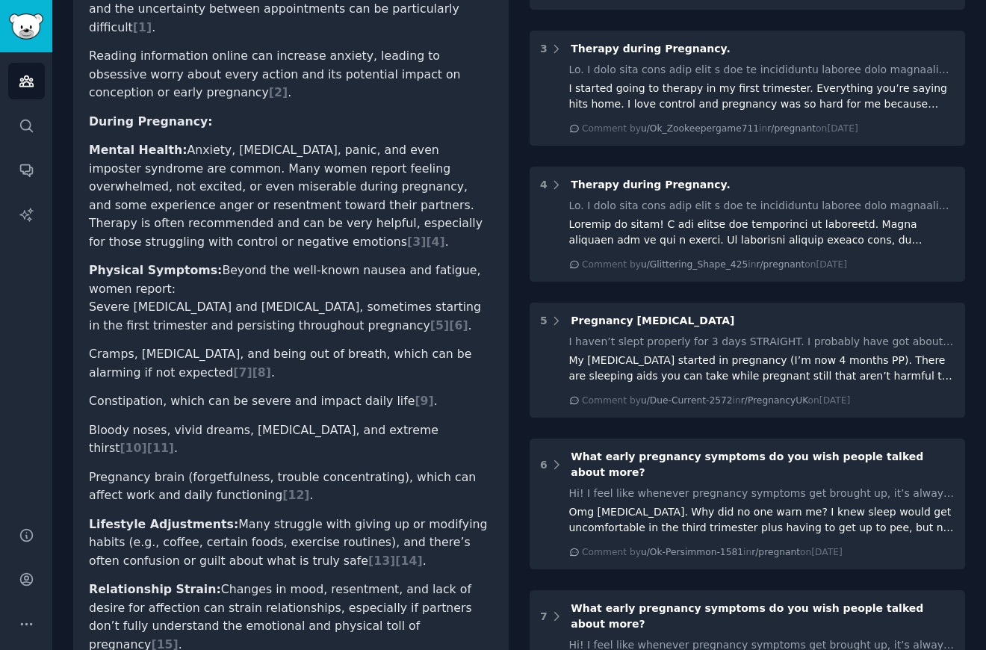
click at [286, 189] on li "Mental [MEDICAL_DATA], [MEDICAL_DATA], panic, and even imposter syndrome are co…" at bounding box center [291, 196] width 404 height 110
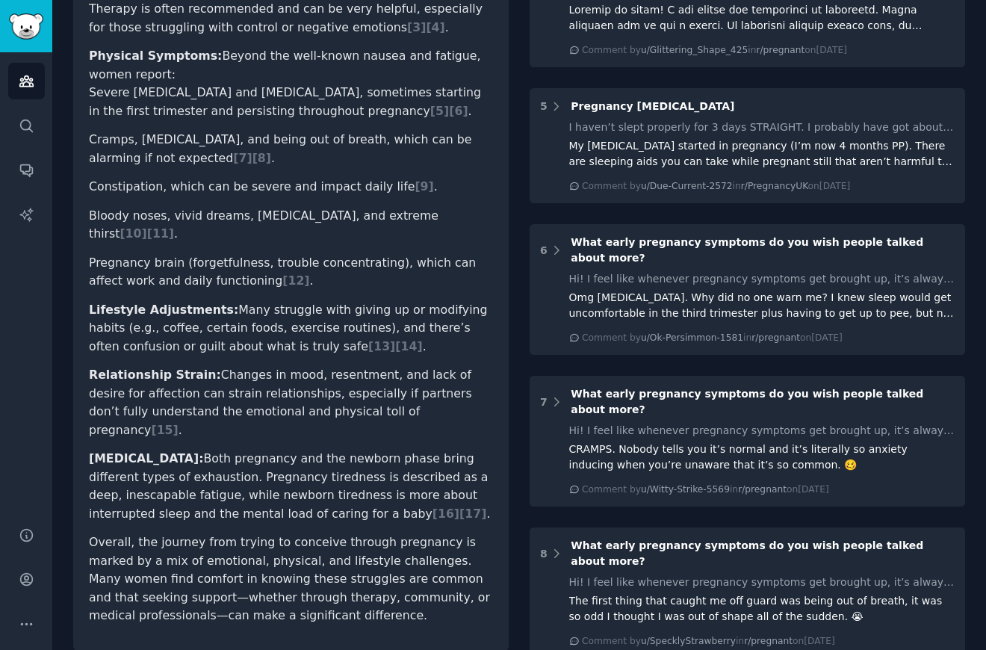
scroll to position [623, 0]
